Goal: Find contact information: Find contact information

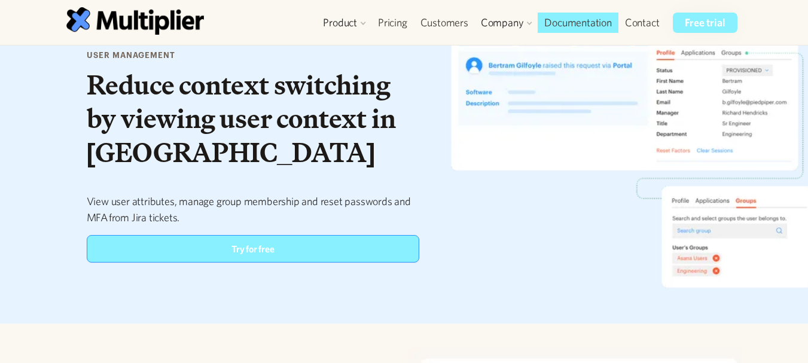
scroll to position [25, 0]
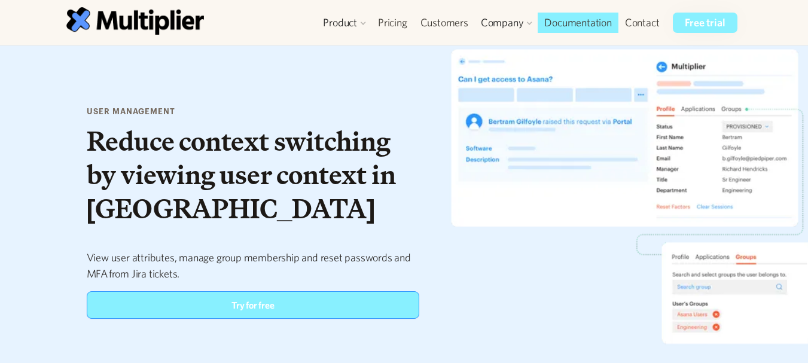
click at [521, 208] on img at bounding box center [630, 196] width 384 height 319
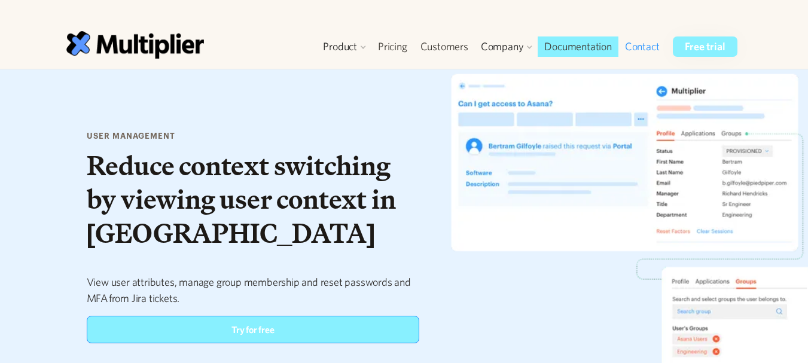
click at [644, 47] on link "Contact" at bounding box center [642, 46] width 48 height 20
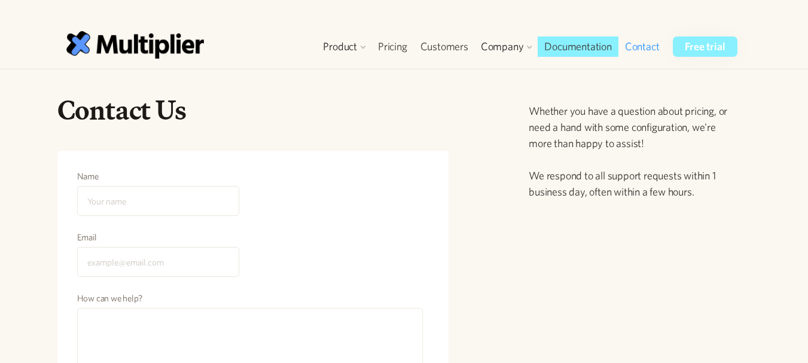
click at [483, 223] on div "Contact Us Name Email How can we help? Send Message Your request has been submi…" at bounding box center [400, 308] width 704 height 431
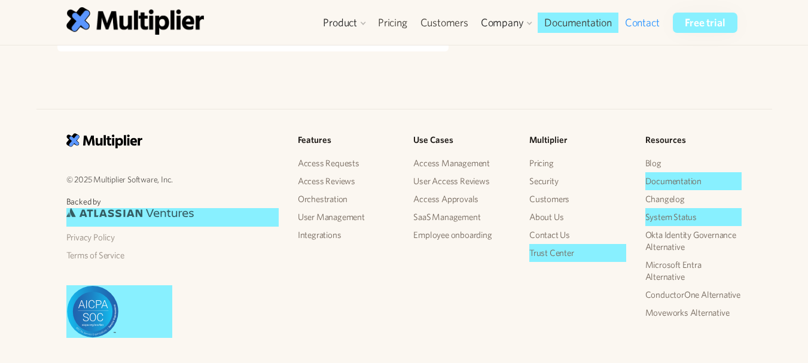
scroll to position [486, 0]
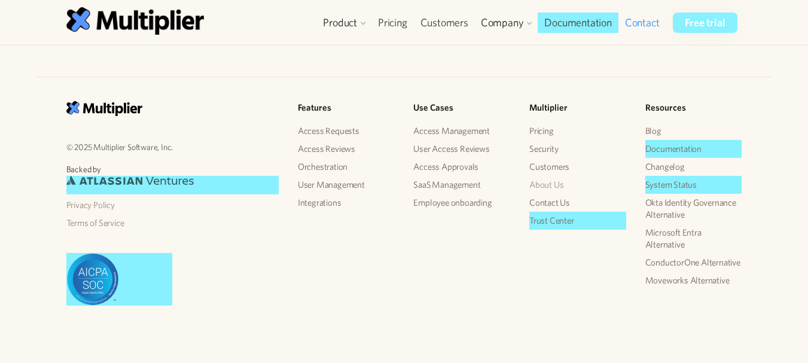
click at [553, 179] on link "About Us" at bounding box center [577, 185] width 97 height 18
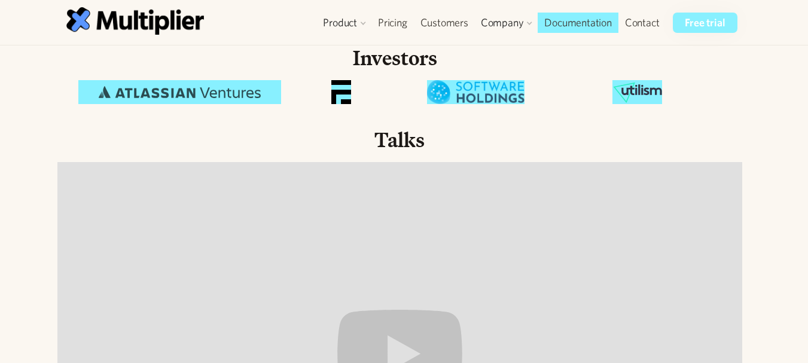
scroll to position [739, 0]
